Goal: Task Accomplishment & Management: Use online tool/utility

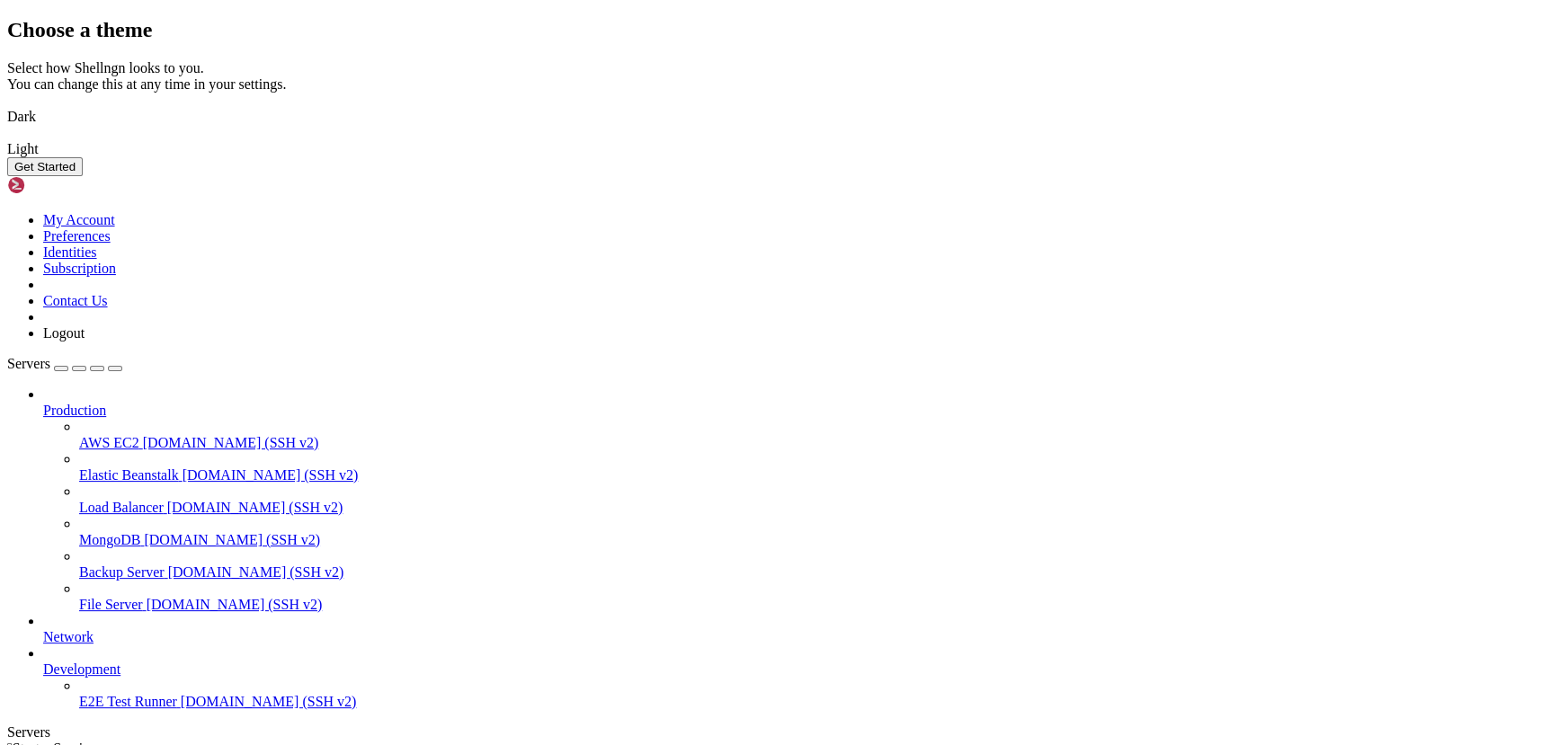
click at [7, 138] on img at bounding box center [7, 138] width 0 height 0
click at [83, 176] on button "Get Started" at bounding box center [44, 166] width 75 height 19
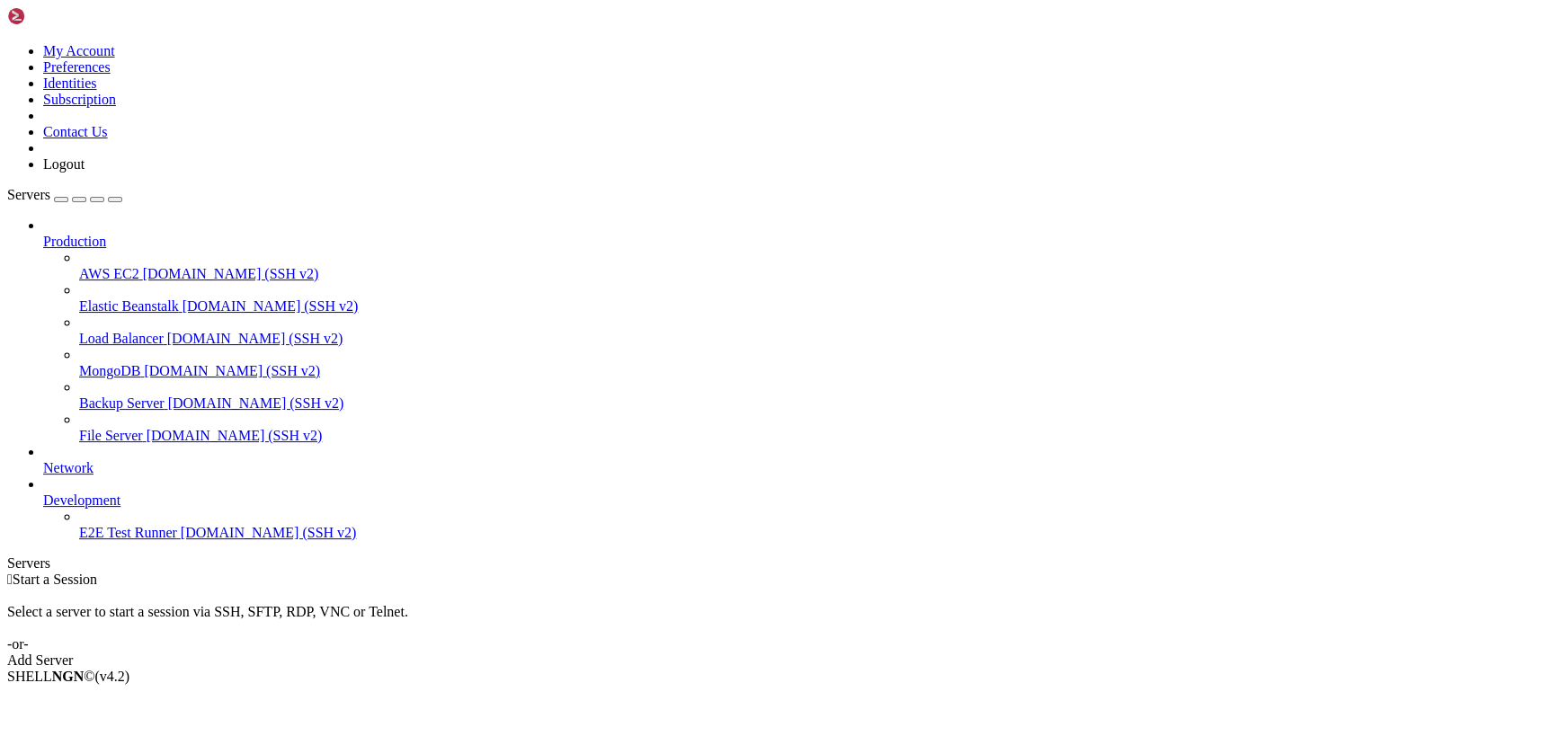
click at [887, 652] on div "Add Server" at bounding box center [784, 660] width 1553 height 17
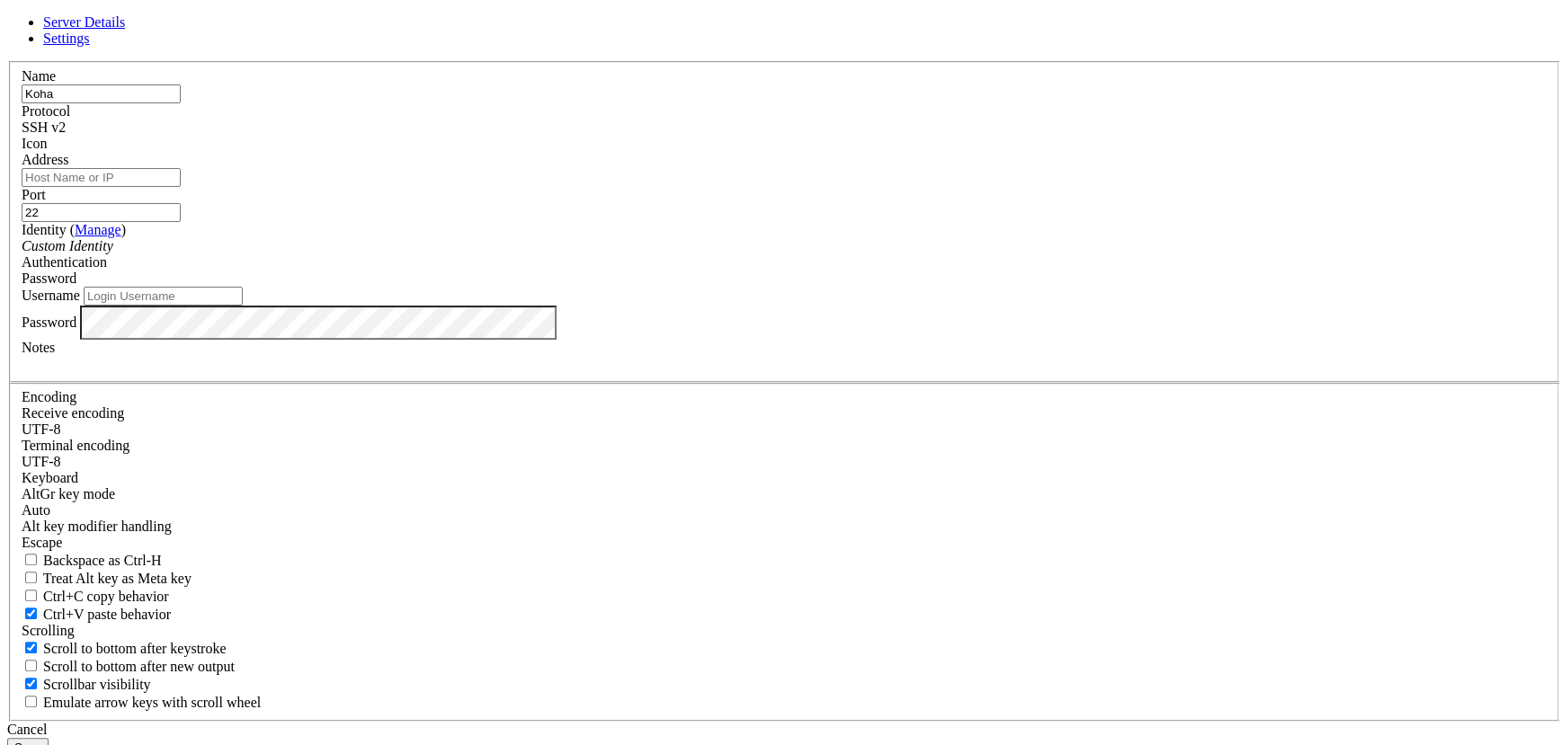
type input "[PERSON_NAME]"
click at [181, 187] on input "Address" at bounding box center [101, 177] width 159 height 19
paste input "[TECHNICAL_ID]"
type input "[TECHNICAL_ID]"
click at [243, 305] on input "Username" at bounding box center [162, 295] width 159 height 19
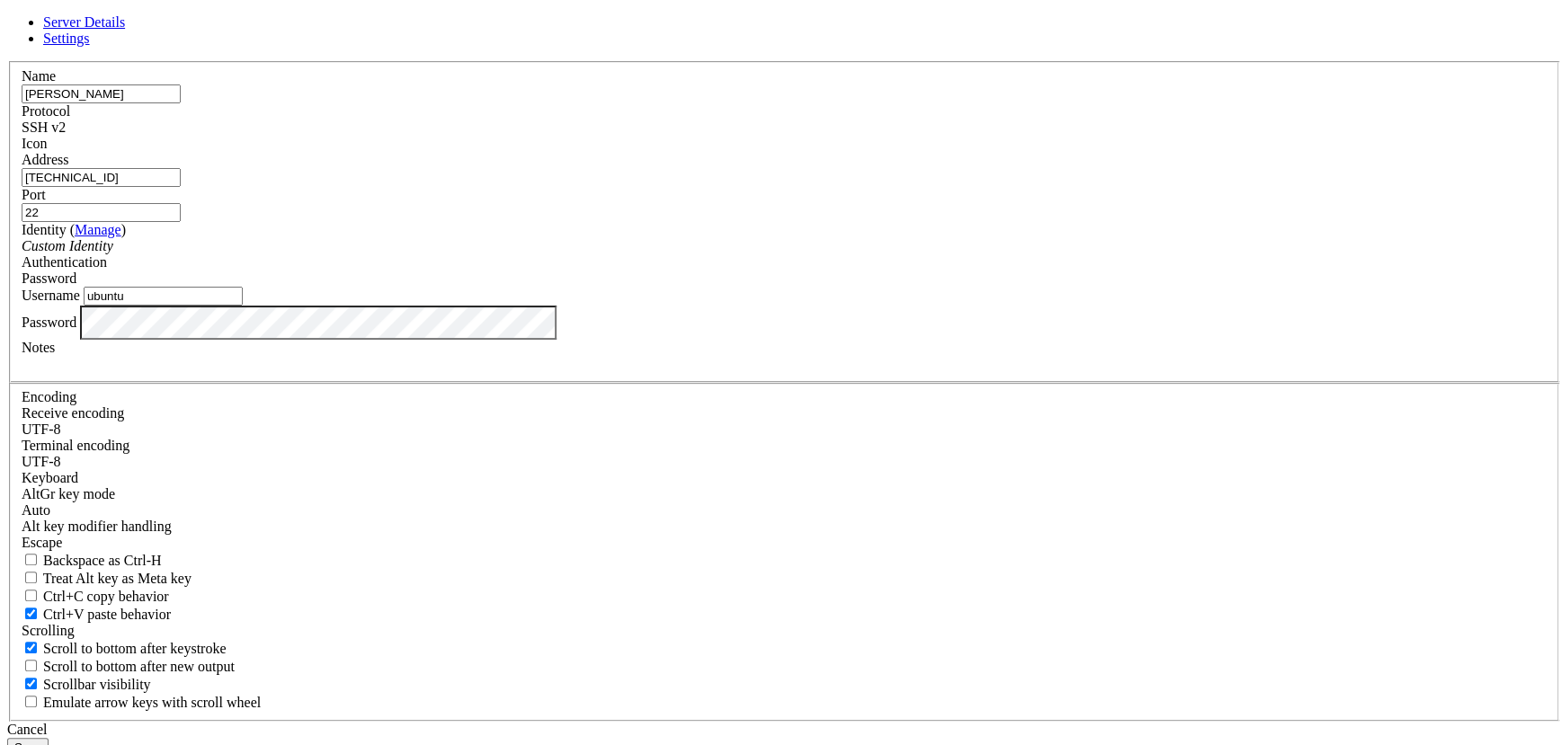
type input "ubuntu"
click at [181, 104] on input "[PERSON_NAME]" at bounding box center [101, 93] width 159 height 19
type input "[PERSON_NAME]-Ovh"
click at [49, 738] on button "Save" at bounding box center [27, 747] width 41 height 19
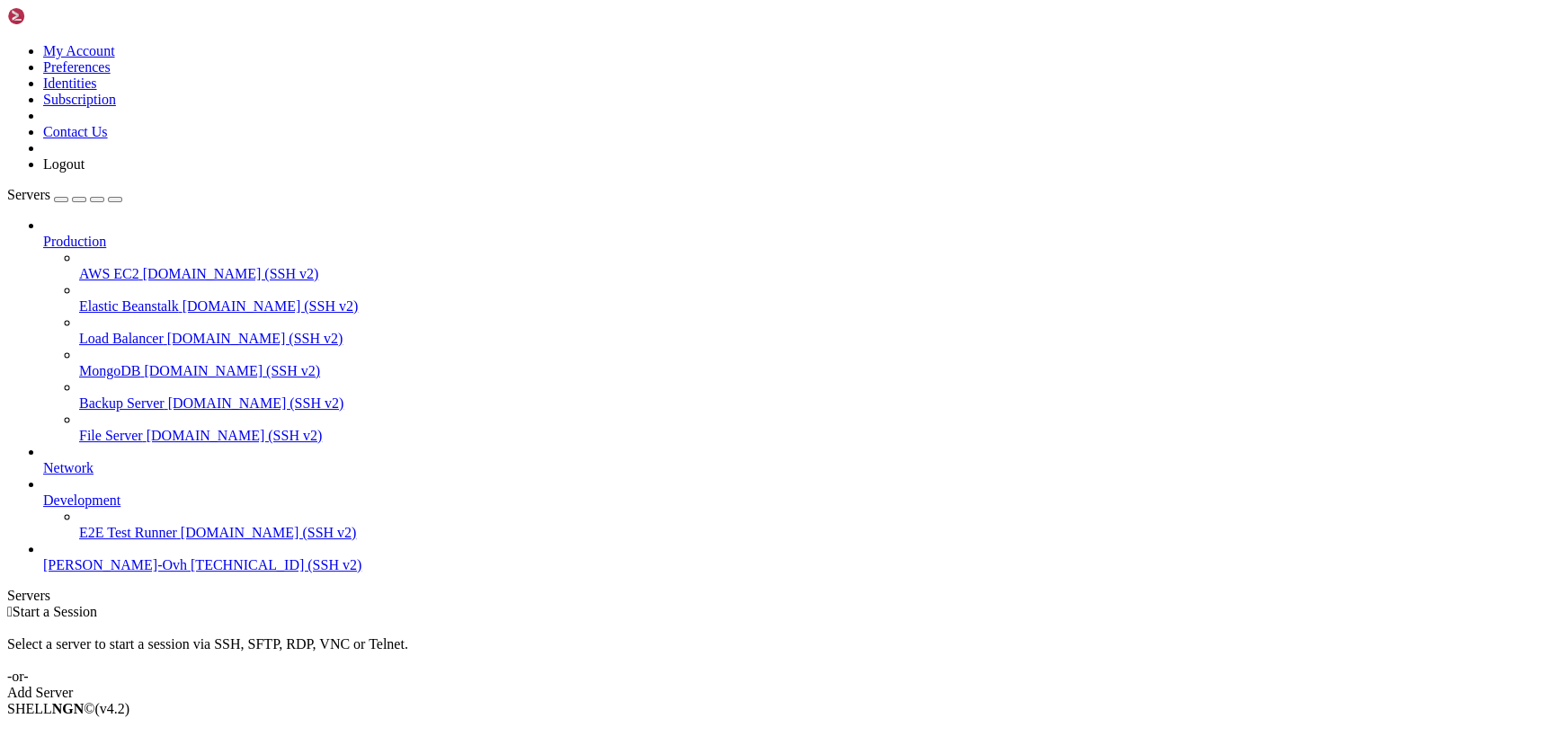
click at [191, 572] on span "[TECHNICAL_ID] (SSH v2)" at bounding box center [276, 565] width 171 height 16
